Goal: Task Accomplishment & Management: Manage account settings

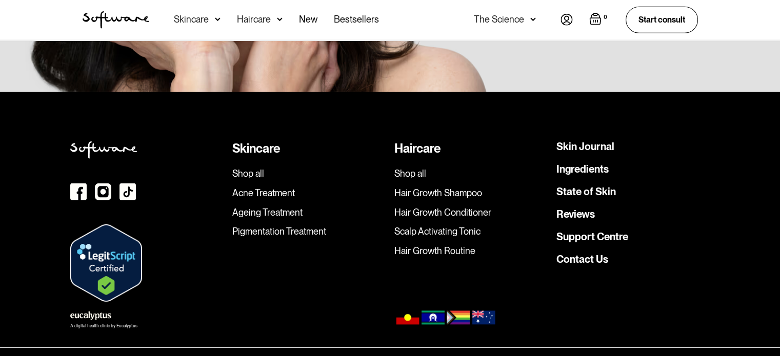
scroll to position [2941, 0]
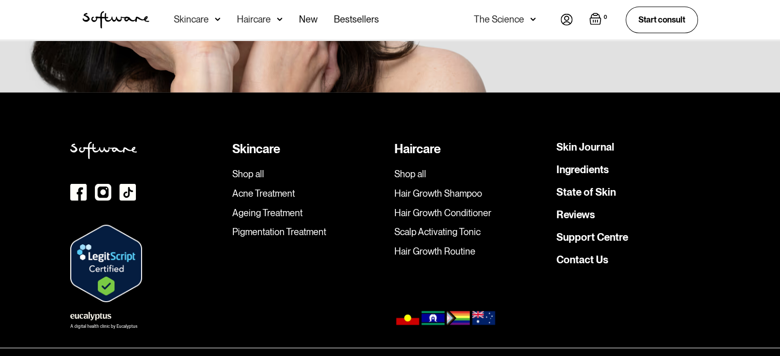
click at [410, 311] on img at bounding box center [446, 318] width 104 height 15
click at [443, 311] on img at bounding box center [446, 318] width 104 height 15
click at [453, 311] on img at bounding box center [446, 318] width 104 height 15
click at [475, 311] on img at bounding box center [446, 318] width 104 height 15
click at [407, 311] on img at bounding box center [446, 318] width 104 height 15
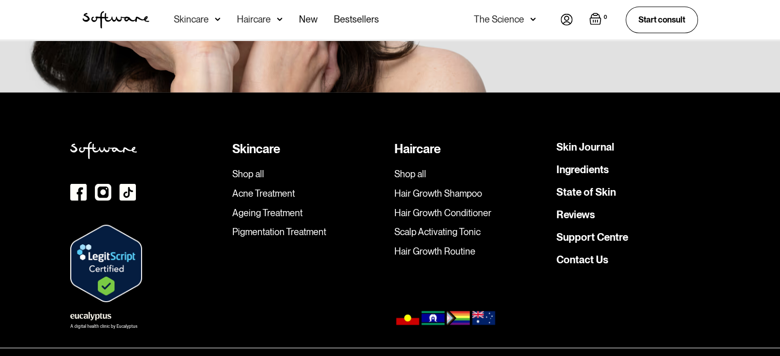
click at [428, 311] on img at bounding box center [446, 318] width 104 height 15
click at [461, 311] on img at bounding box center [446, 318] width 104 height 15
click at [488, 311] on img at bounding box center [446, 318] width 104 height 15
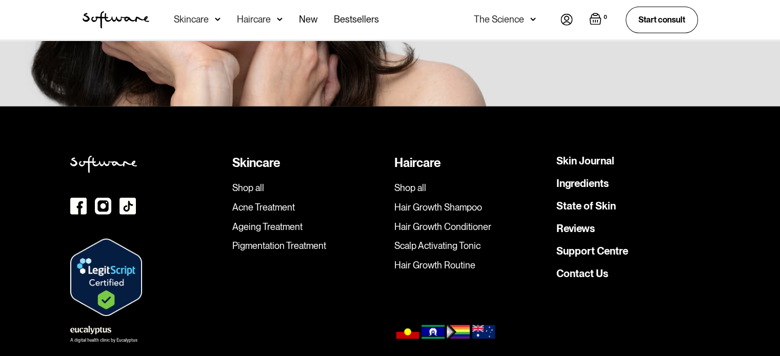
scroll to position [2941, 0]
